Goal: Use online tool/utility: Utilize a website feature to perform a specific function

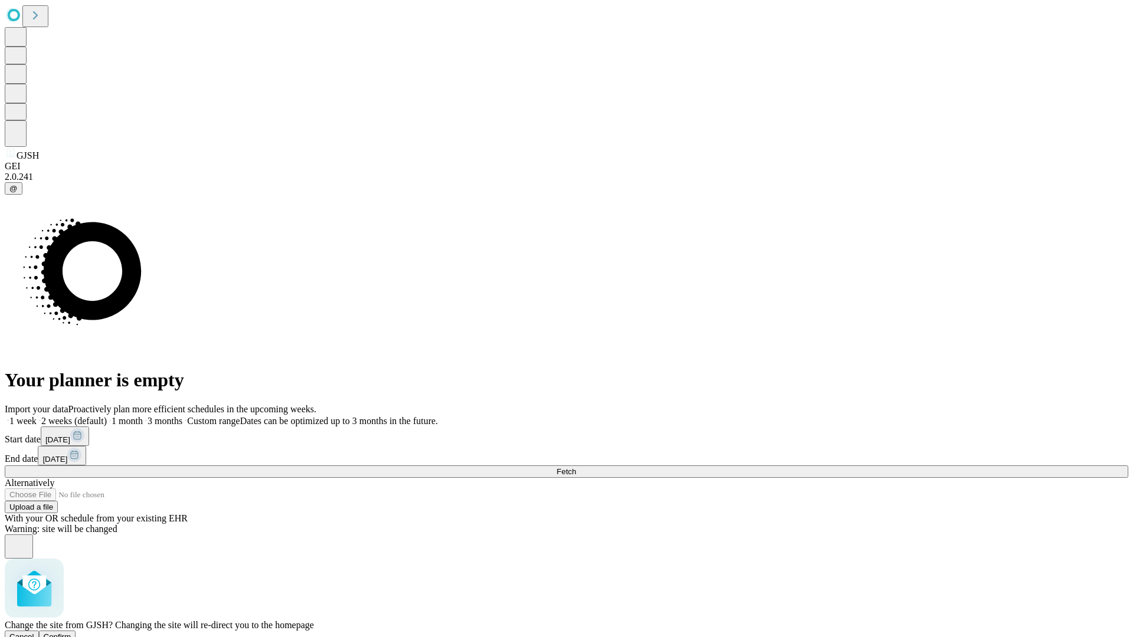
click at [71, 632] on span "Confirm" at bounding box center [58, 636] width 28 height 9
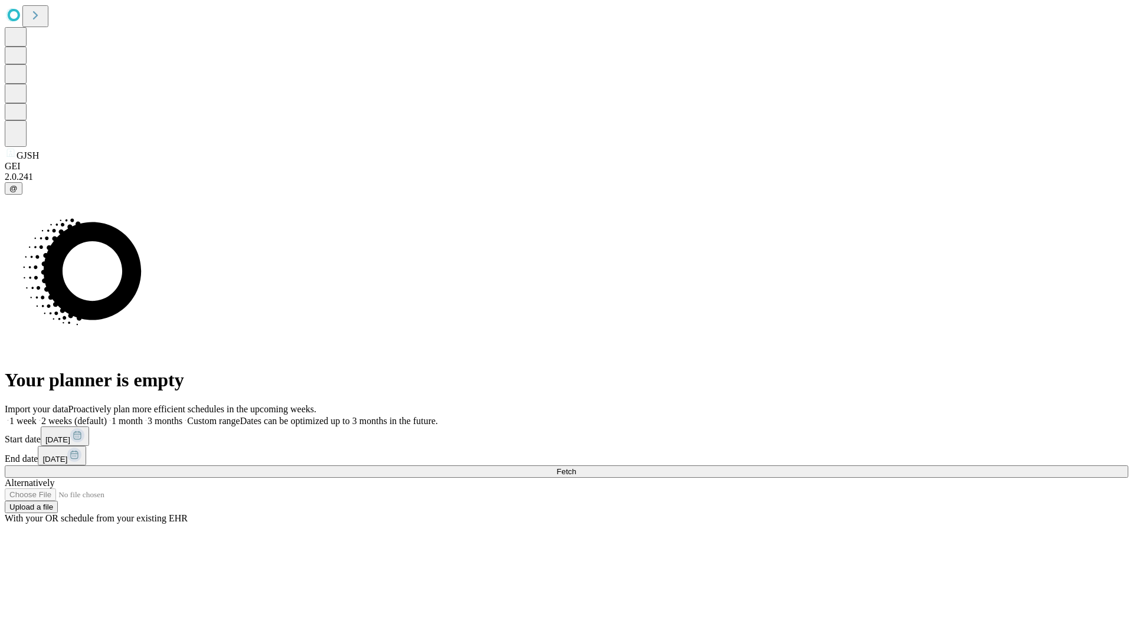
click at [37, 416] on label "1 week" at bounding box center [21, 421] width 32 height 10
click at [576, 467] on span "Fetch" at bounding box center [565, 471] width 19 height 9
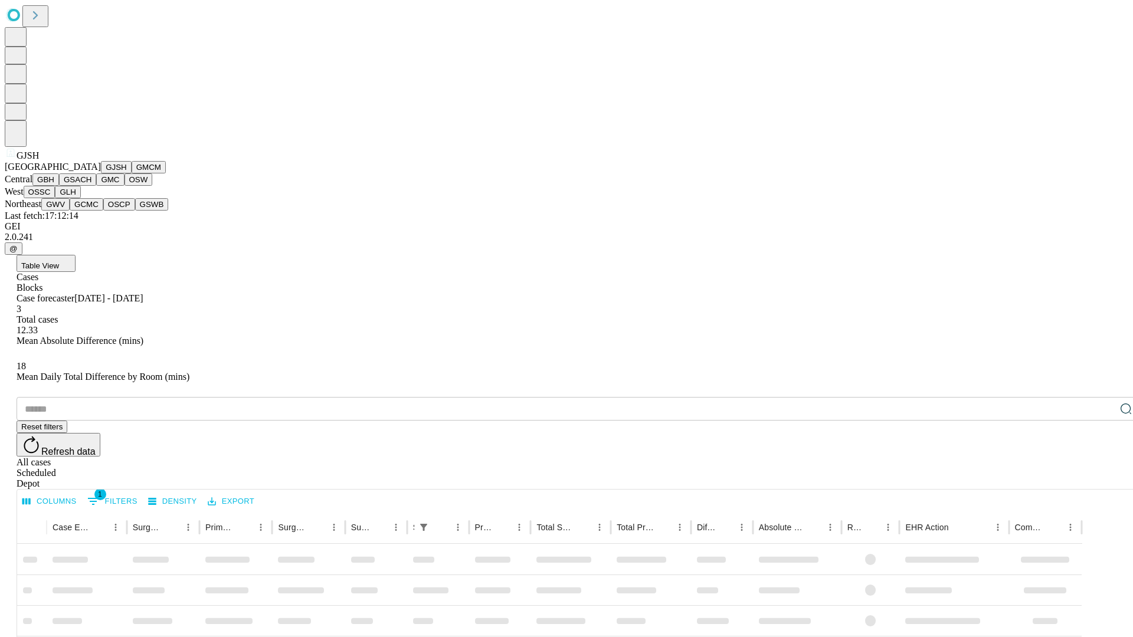
click at [132, 173] on button "GMCM" at bounding box center [149, 167] width 34 height 12
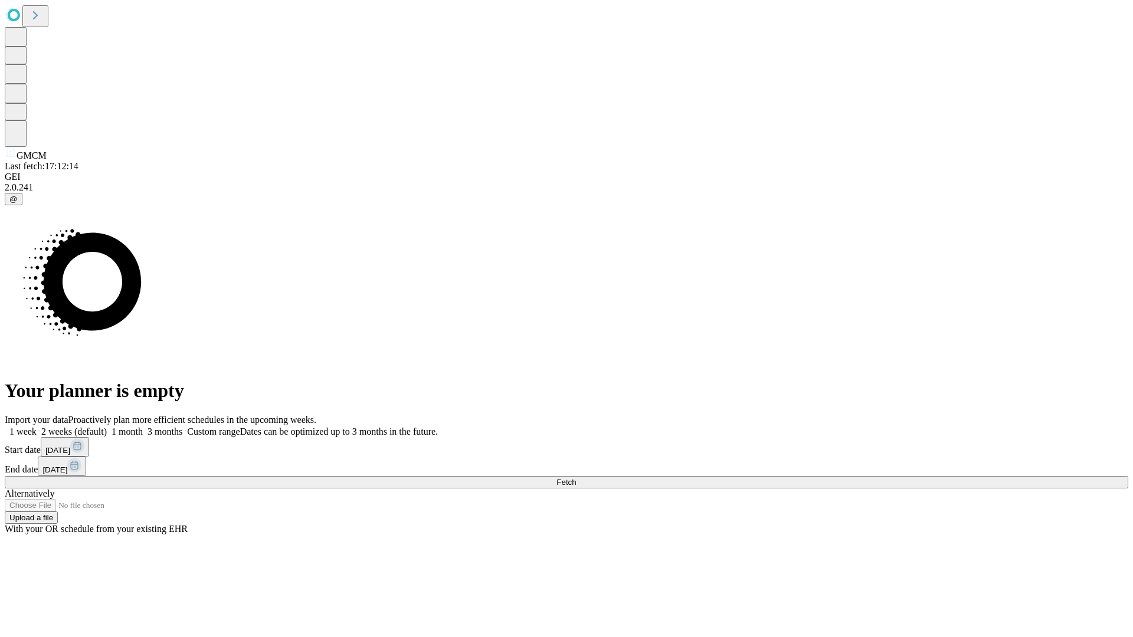
click at [576, 478] on span "Fetch" at bounding box center [565, 482] width 19 height 9
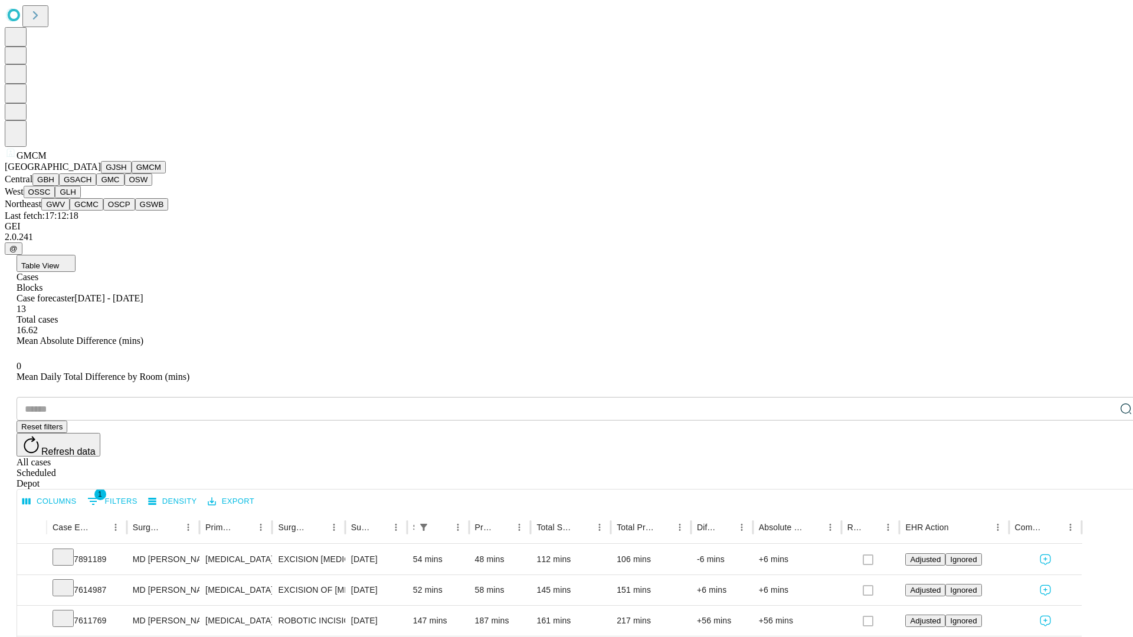
click at [59, 186] on button "GBH" at bounding box center [45, 179] width 27 height 12
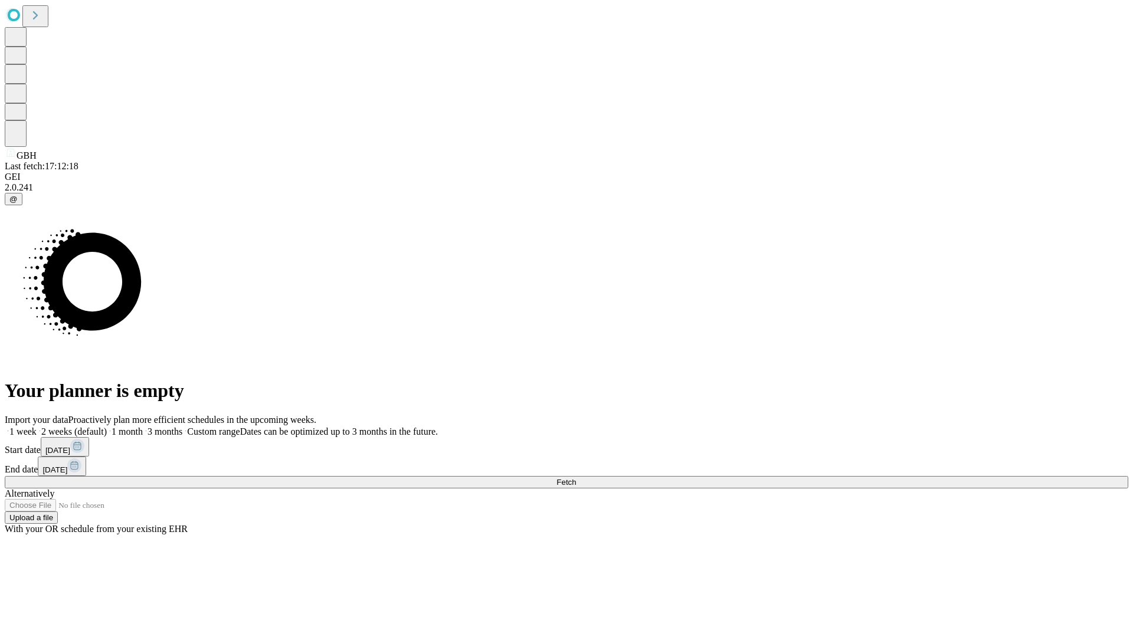
click at [576, 478] on span "Fetch" at bounding box center [565, 482] width 19 height 9
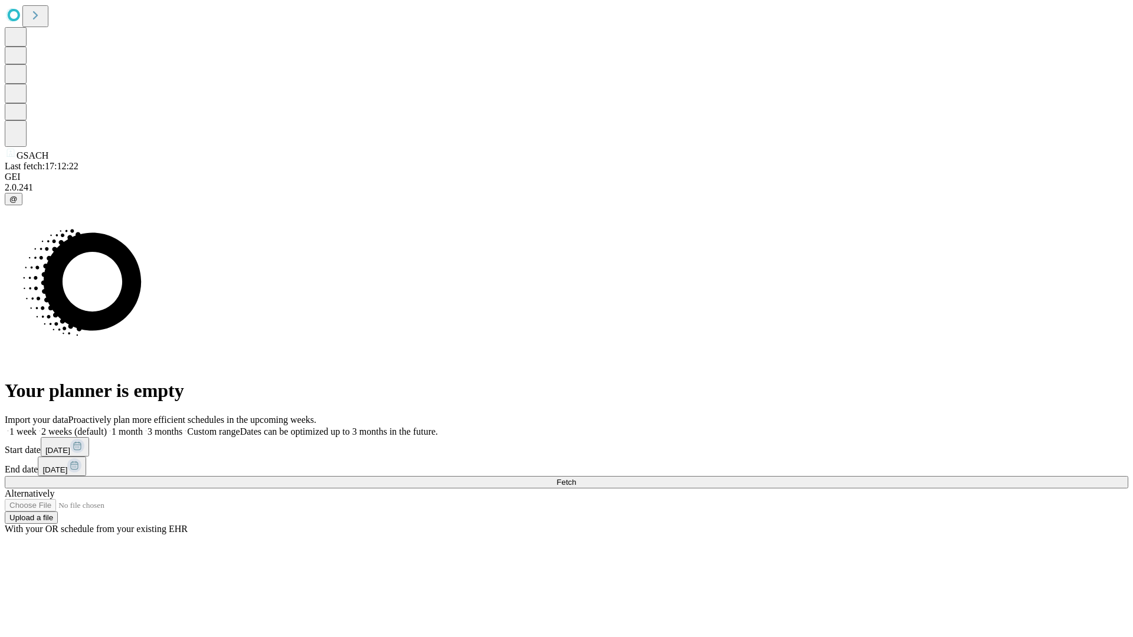
click at [37, 426] on label "1 week" at bounding box center [21, 431] width 32 height 10
click at [576, 478] on span "Fetch" at bounding box center [565, 482] width 19 height 9
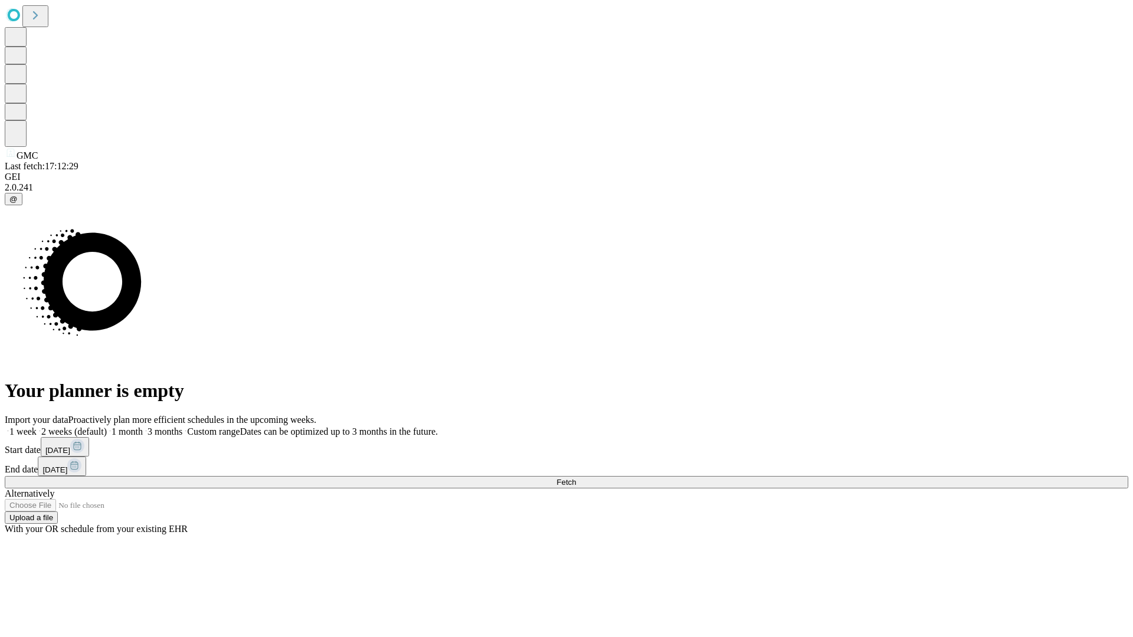
click at [37, 426] on label "1 week" at bounding box center [21, 431] width 32 height 10
click at [576, 478] on span "Fetch" at bounding box center [565, 482] width 19 height 9
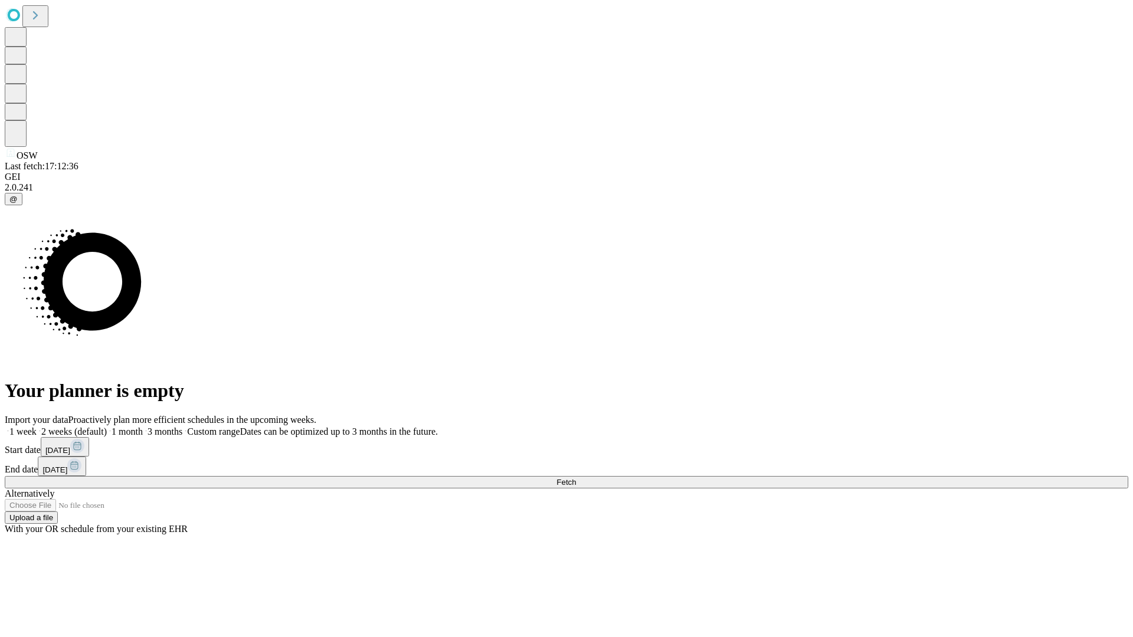
click at [37, 426] on label "1 week" at bounding box center [21, 431] width 32 height 10
click at [576, 478] on span "Fetch" at bounding box center [565, 482] width 19 height 9
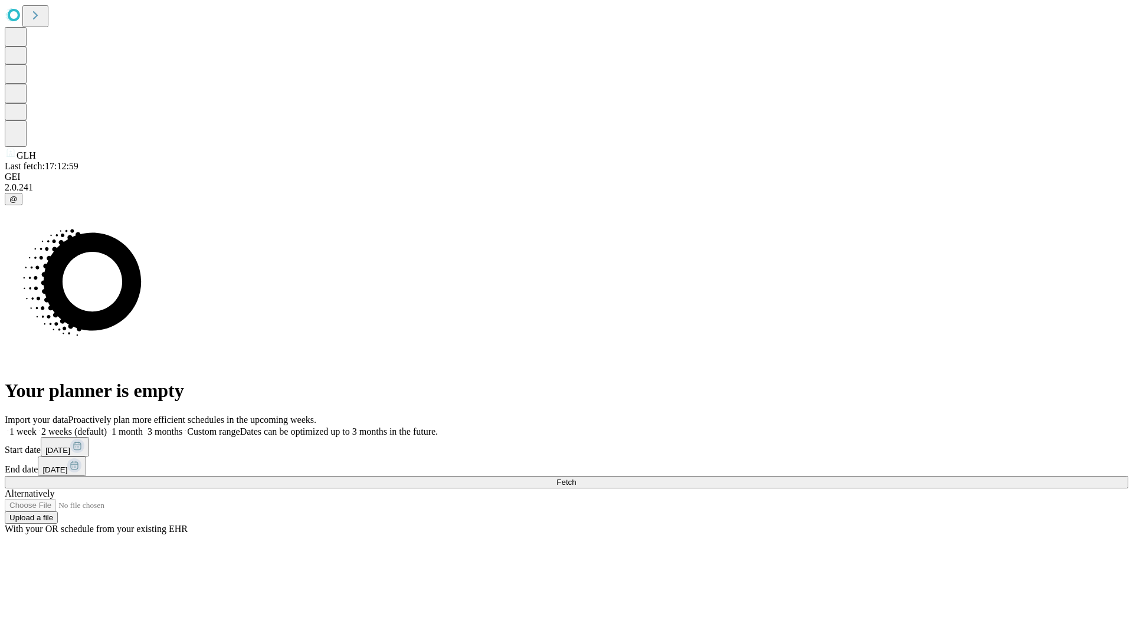
click at [576, 478] on span "Fetch" at bounding box center [565, 482] width 19 height 9
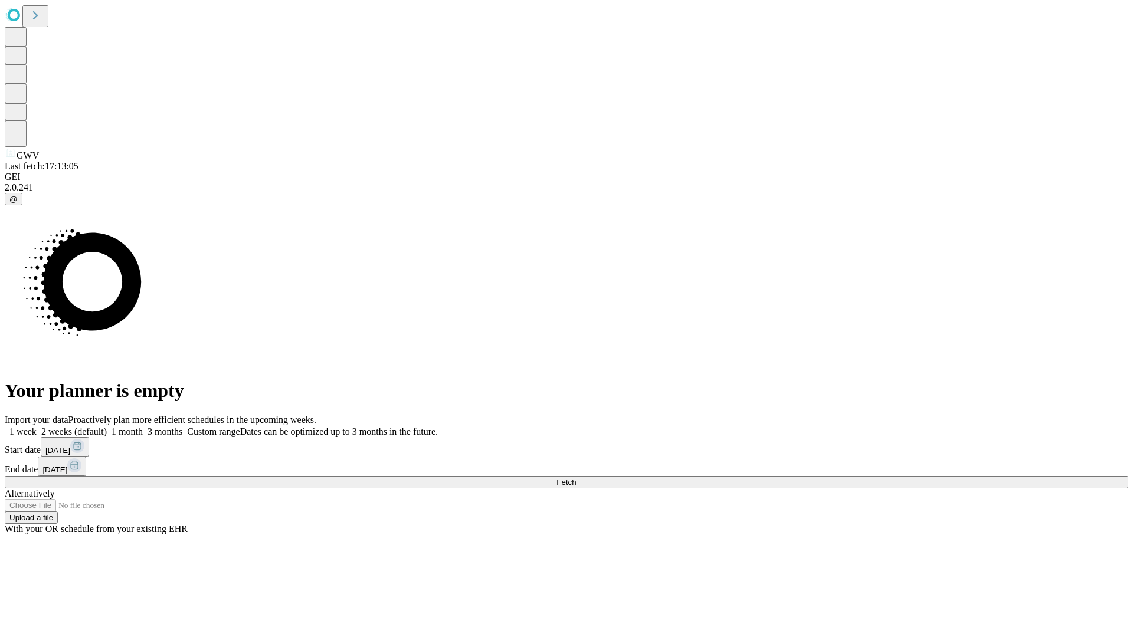
click at [37, 426] on label "1 week" at bounding box center [21, 431] width 32 height 10
click at [576, 478] on span "Fetch" at bounding box center [565, 482] width 19 height 9
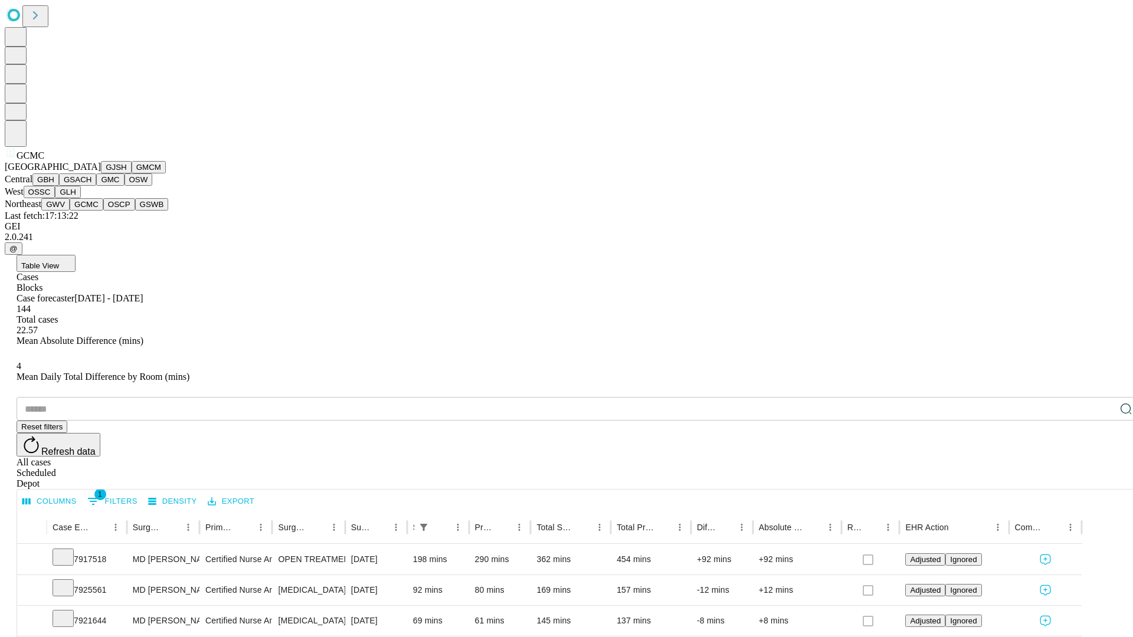
click at [103, 211] on button "OSCP" at bounding box center [119, 204] width 32 height 12
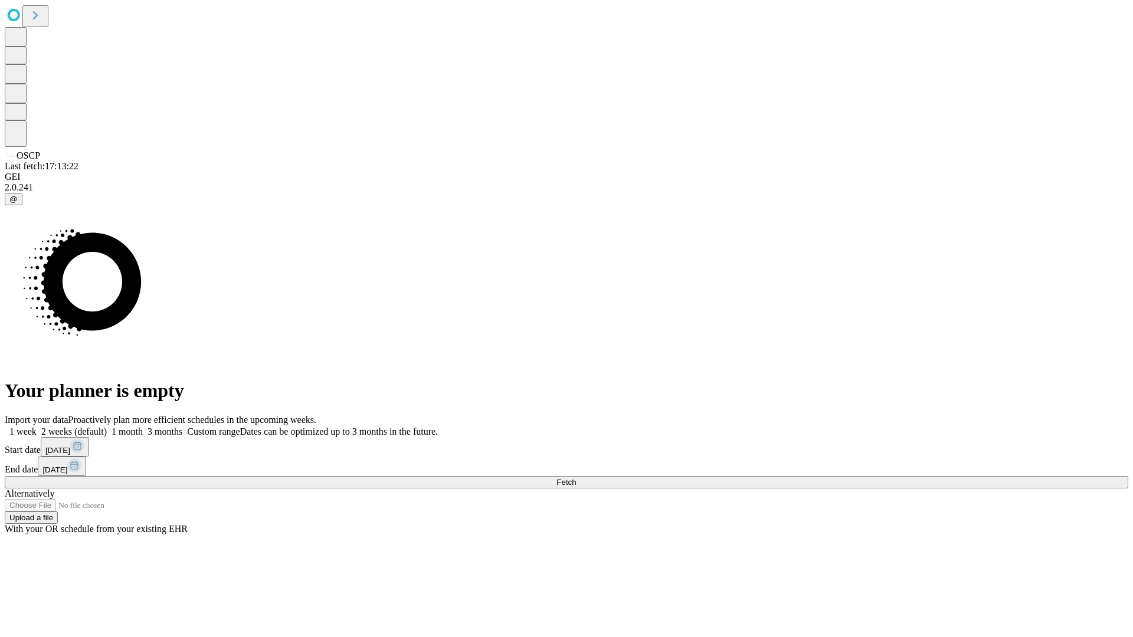
click at [576, 478] on span "Fetch" at bounding box center [565, 482] width 19 height 9
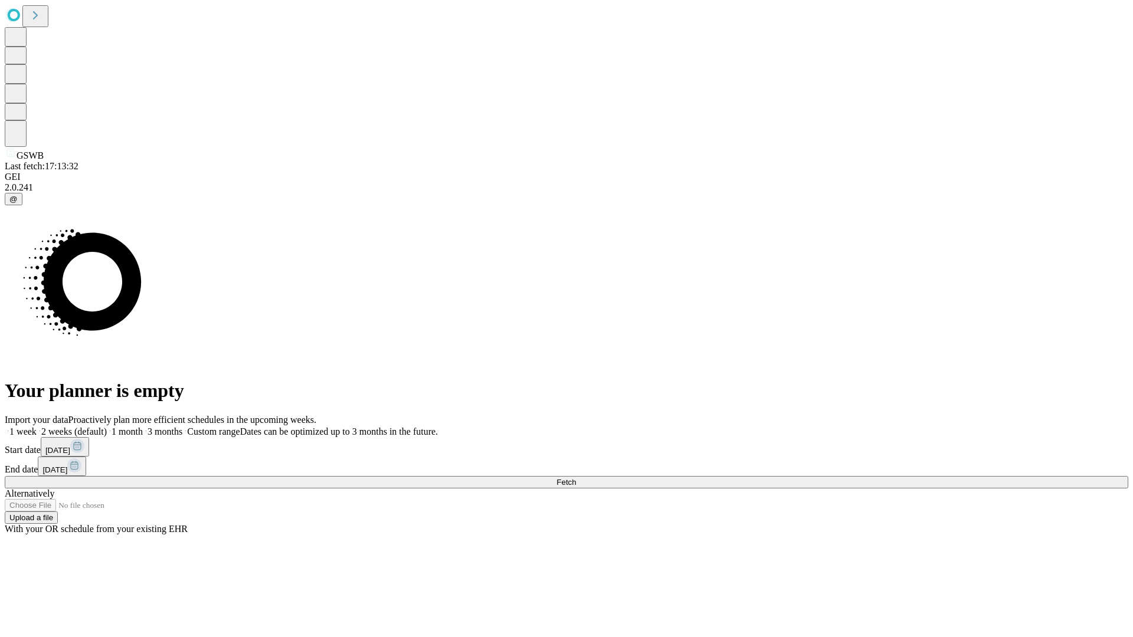
click at [37, 426] on label "1 week" at bounding box center [21, 431] width 32 height 10
click at [576, 478] on span "Fetch" at bounding box center [565, 482] width 19 height 9
